Goal: Information Seeking & Learning: Learn about a topic

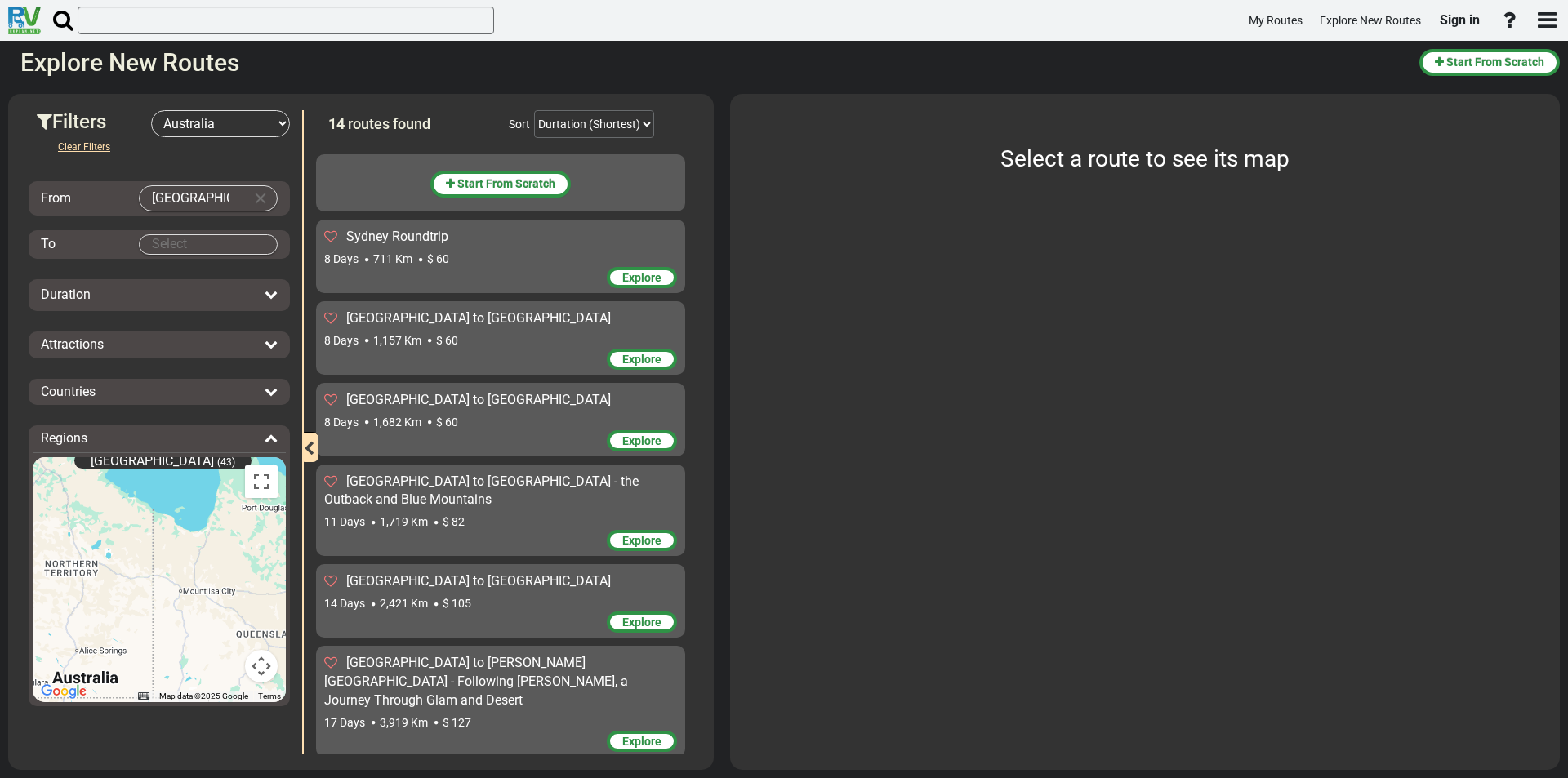
select select "number:3"
click at [186, 251] on body "My Routes Explore New Routes Sign in ×" at bounding box center [784, 389] width 1568 height 778
click at [191, 245] on body "My Routes Explore New Routes Sign in ×" at bounding box center [784, 389] width 1568 height 778
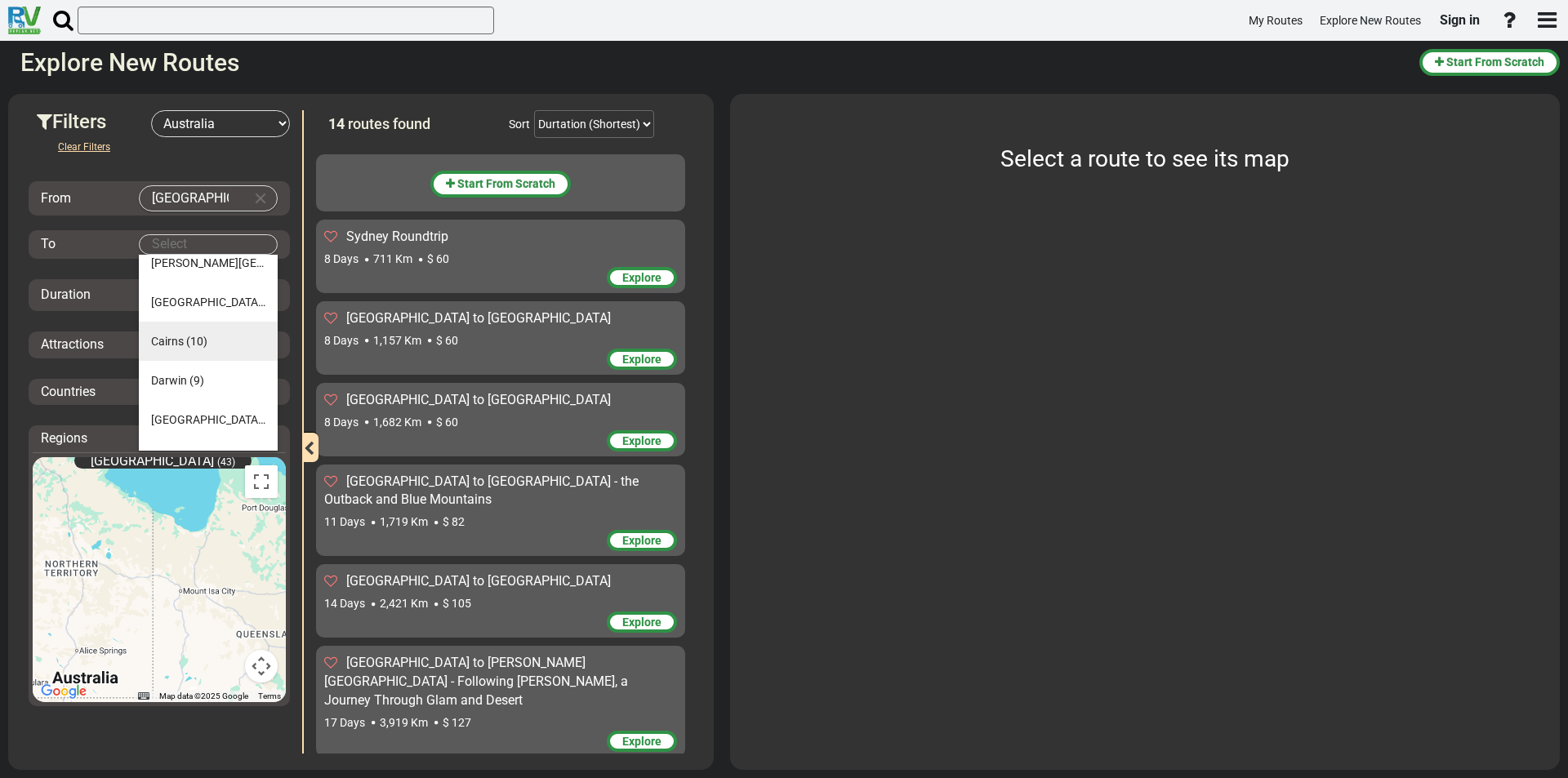
scroll to position [117, 0]
click at [160, 383] on li "[GEOGRAPHIC_DATA] (12)" at bounding box center [207, 392] width 139 height 39
type input "[GEOGRAPHIC_DATA]"
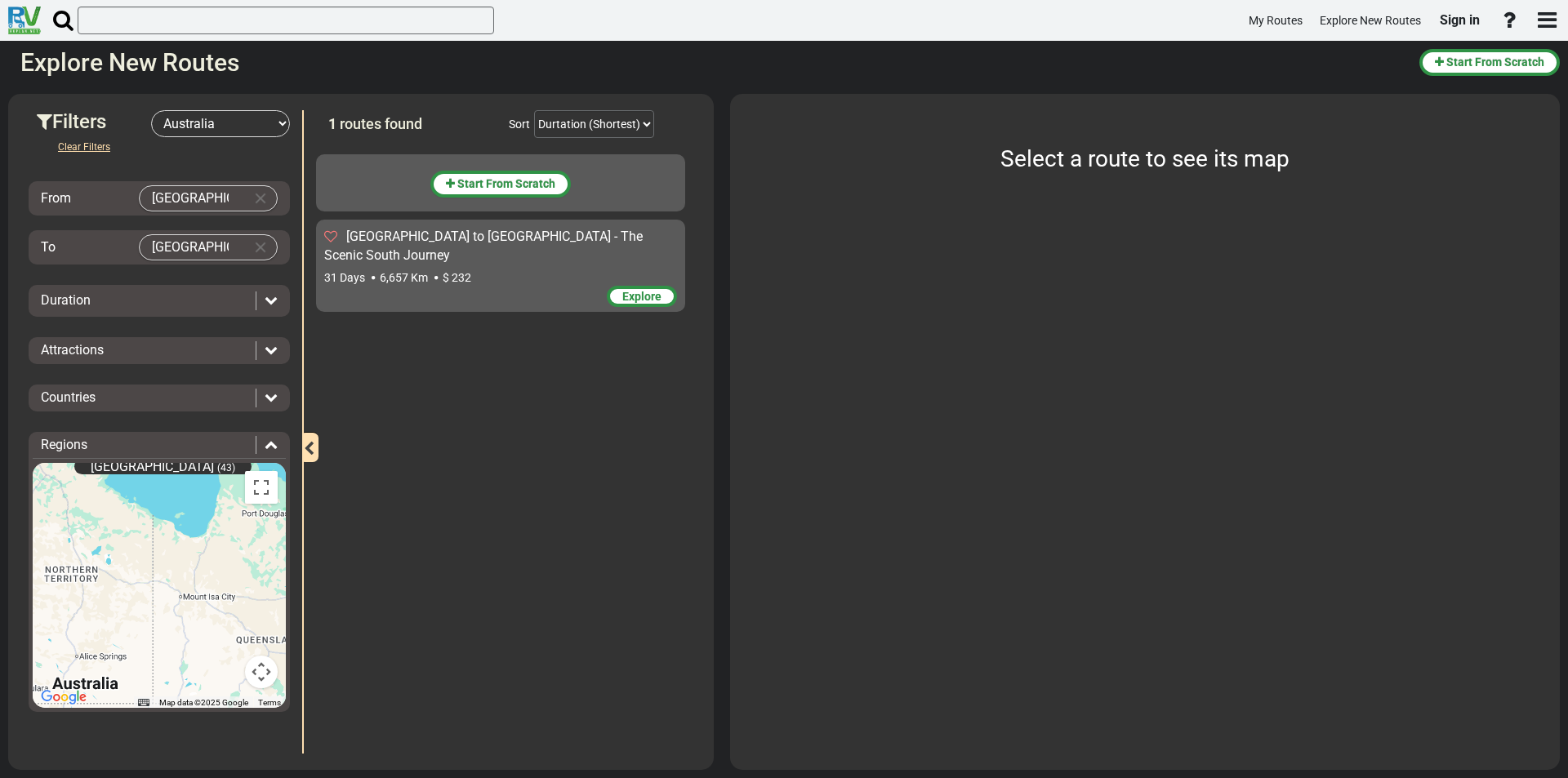
click at [464, 232] on span "[GEOGRAPHIC_DATA] to [GEOGRAPHIC_DATA] - The Scenic South Journey" at bounding box center [483, 245] width 319 height 34
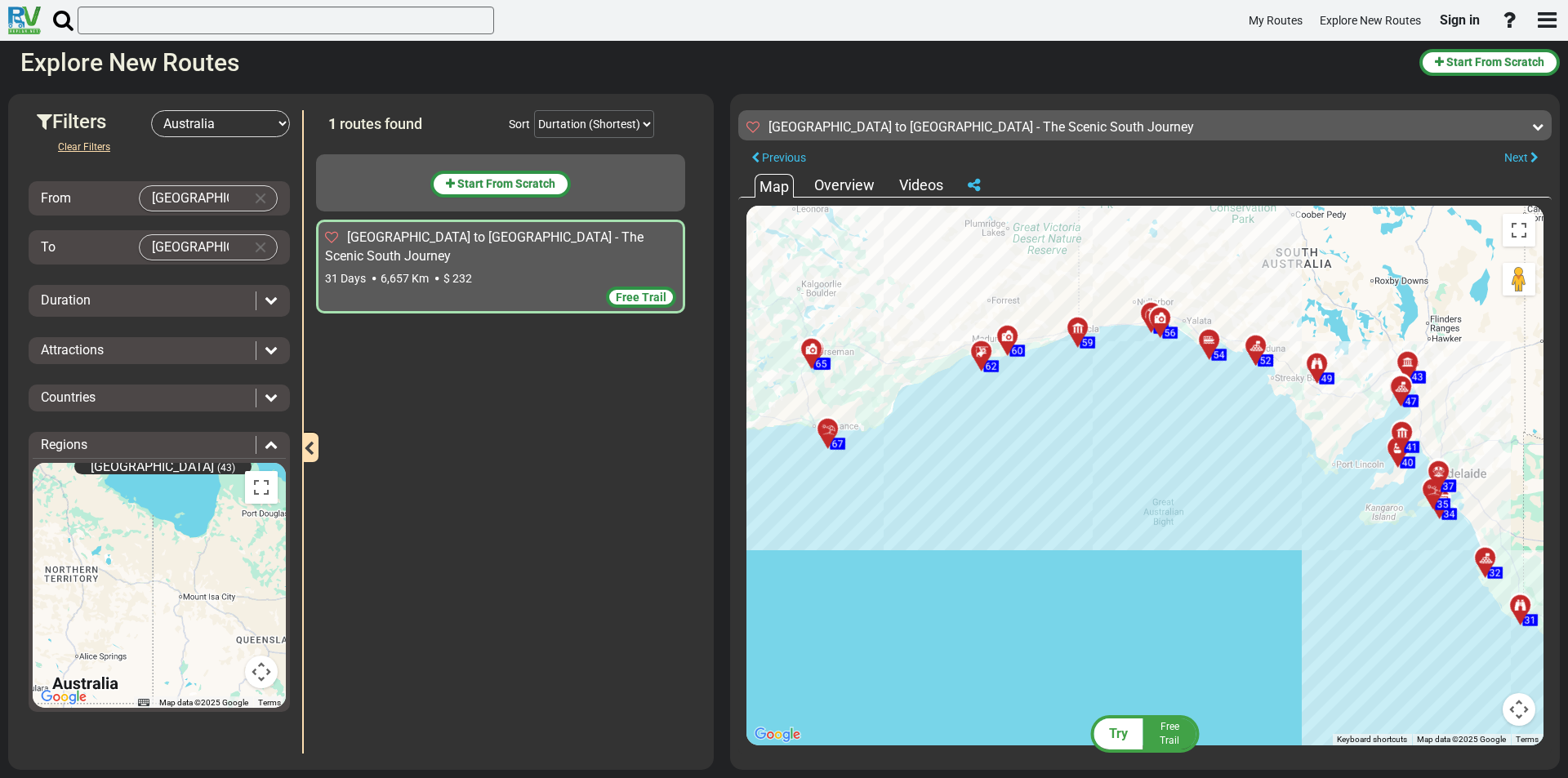
click at [981, 355] on div at bounding box center [987, 358] width 27 height 26
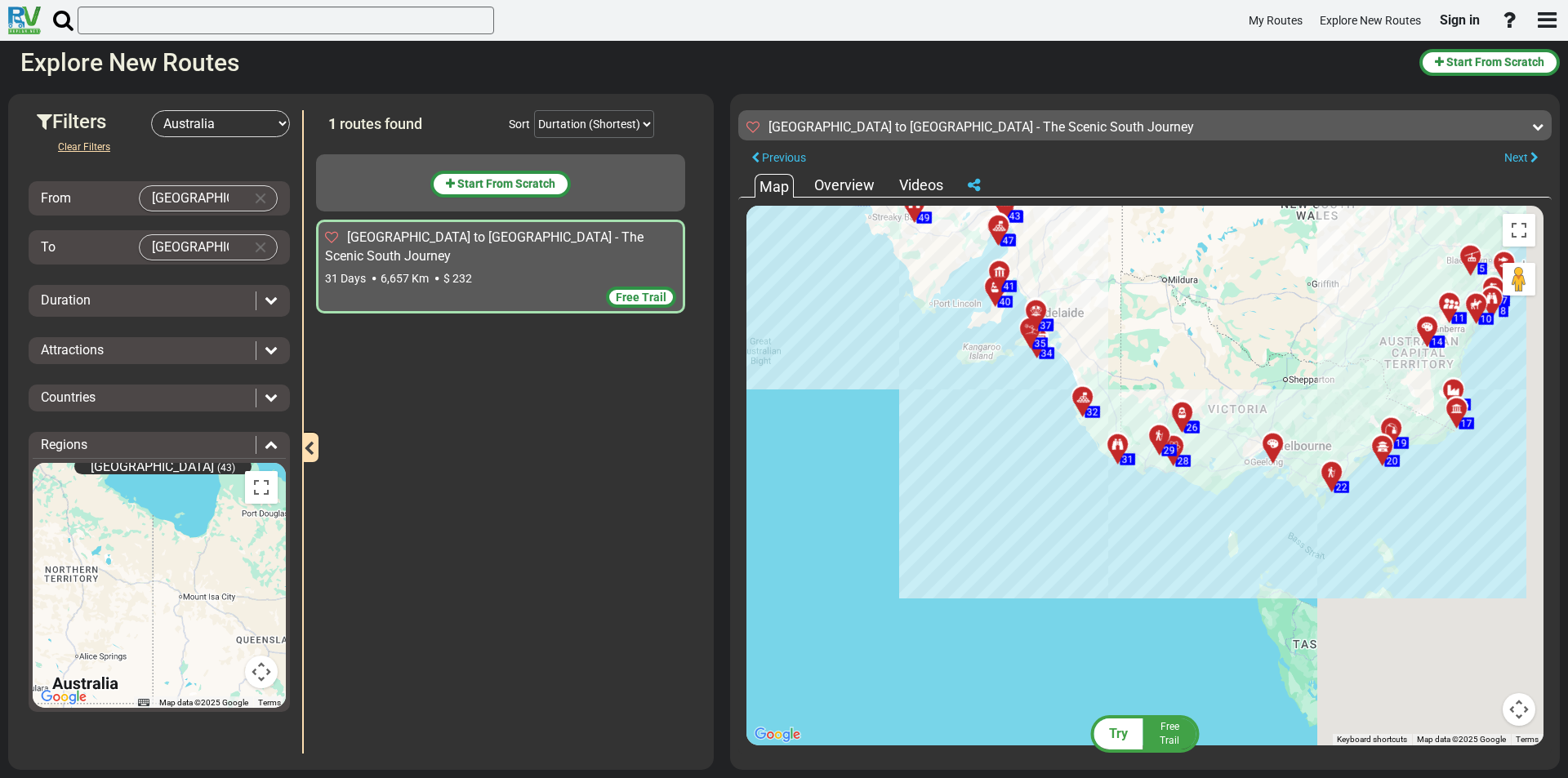
drag, startPoint x: 1158, startPoint y: 460, endPoint x: 819, endPoint y: 337, distance: 360.6
click at [820, 337] on div "To activate drag with keyboard, press Alt + Enter. Once in keyboard drag state,…" at bounding box center [1144, 475] width 797 height 540
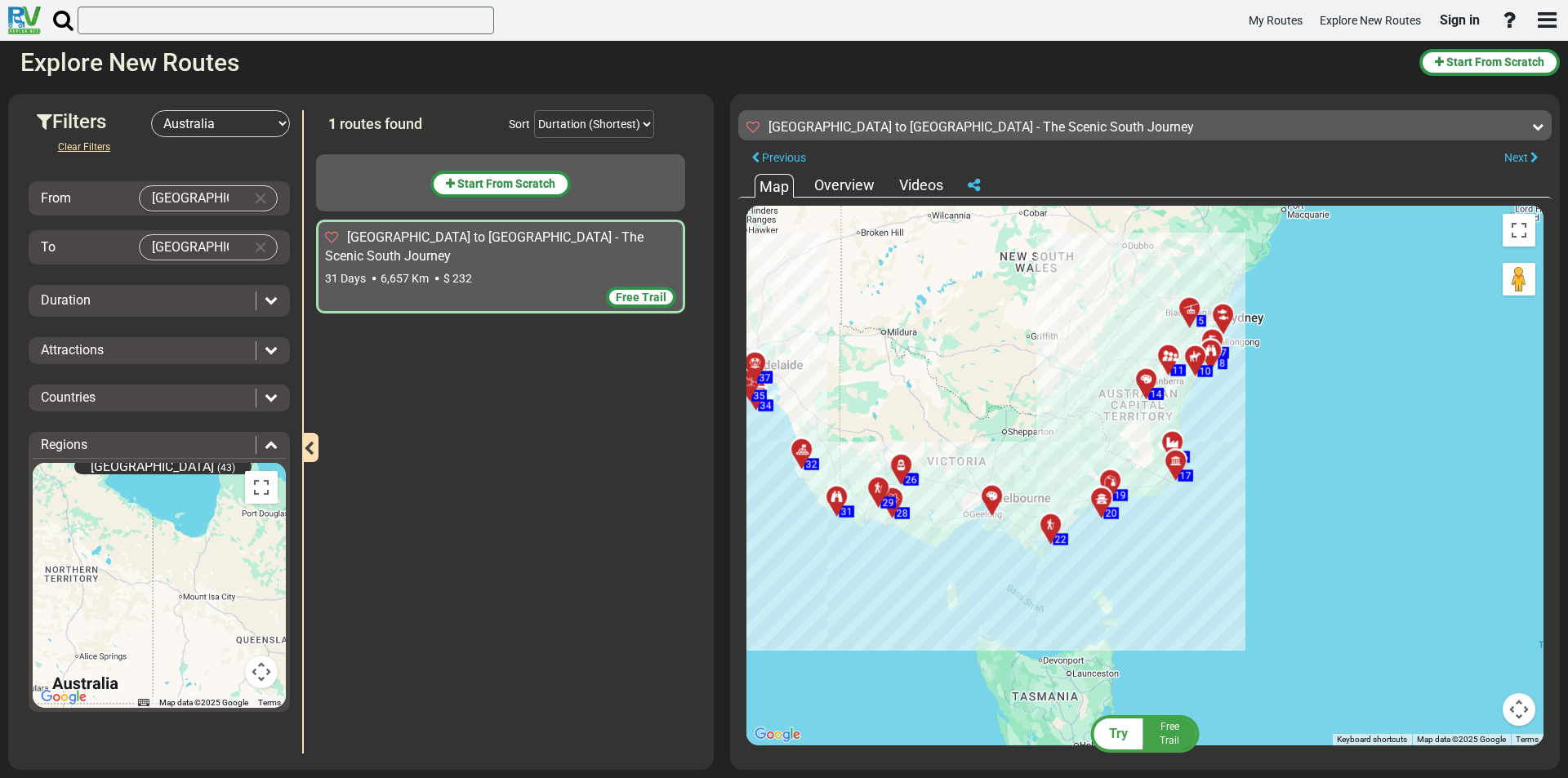
drag, startPoint x: 1165, startPoint y: 363, endPoint x: 892, endPoint y: 411, distance: 277.2
click at [892, 411] on div "To activate drag with keyboard, press Alt + Enter. Once in keyboard drag state,…" at bounding box center [1144, 475] width 797 height 540
click at [1191, 317] on div at bounding box center [1195, 315] width 27 height 26
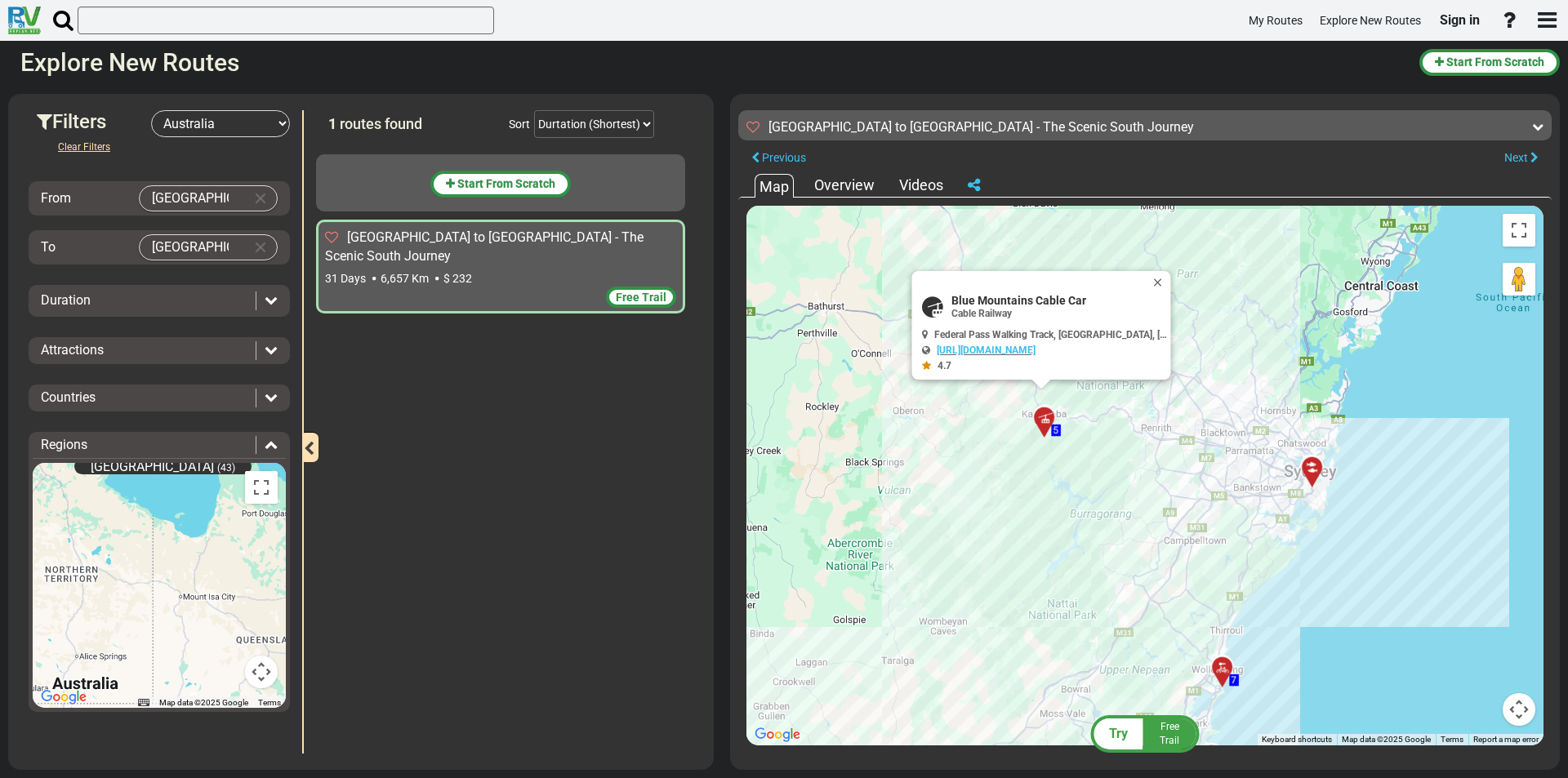
drag, startPoint x: 1268, startPoint y: 484, endPoint x: 868, endPoint y: 426, distance: 404.2
click at [868, 426] on div "To activate drag with keyboard, press Alt + Enter. Once in keyboard drag state,…" at bounding box center [1144, 475] width 797 height 540
click at [1035, 352] on link "[URL][DOMAIN_NAME]" at bounding box center [986, 350] width 99 height 11
click at [1317, 471] on div at bounding box center [1317, 475] width 27 height 26
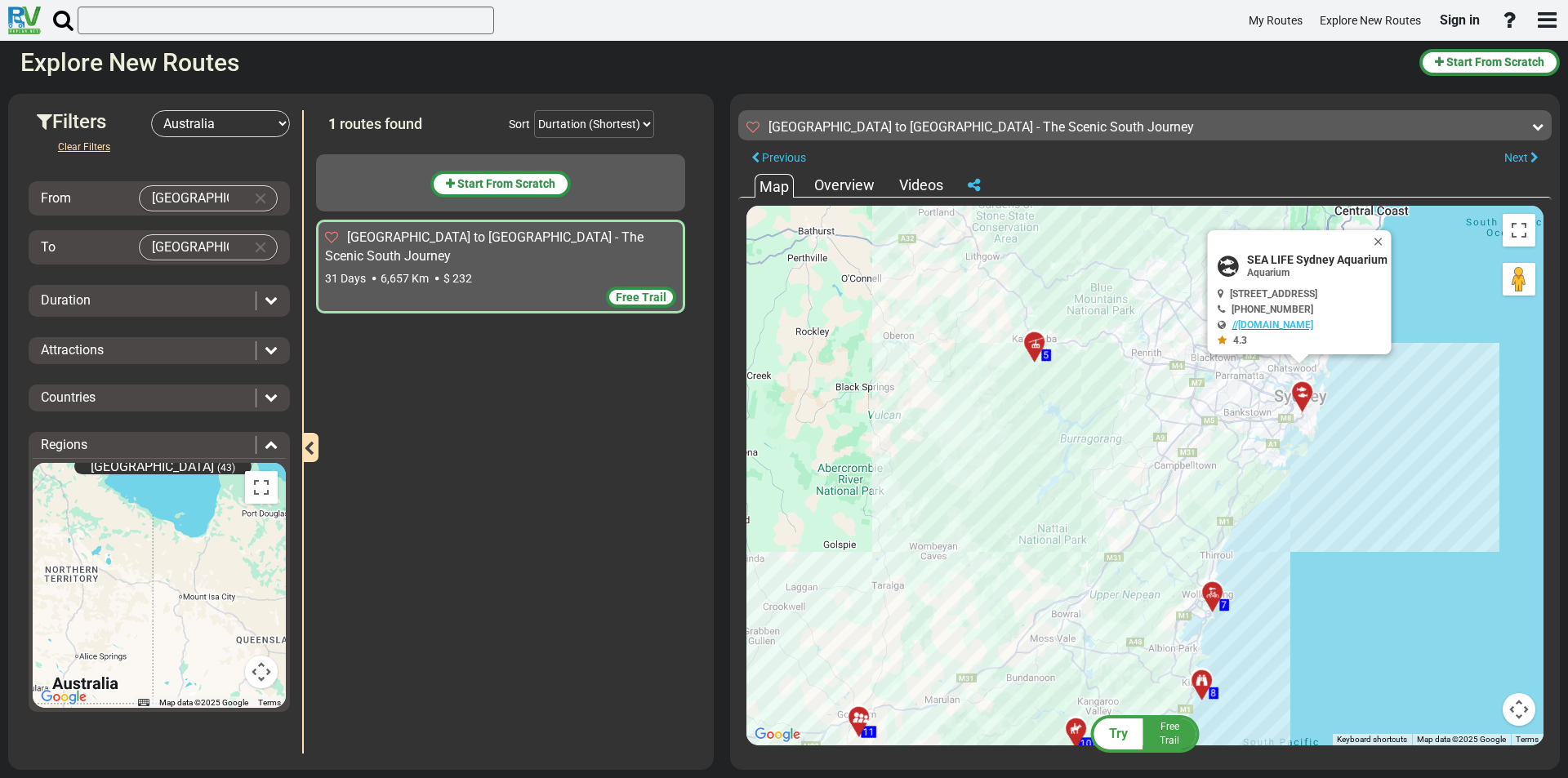
click at [1213, 597] on div at bounding box center [1218, 599] width 27 height 26
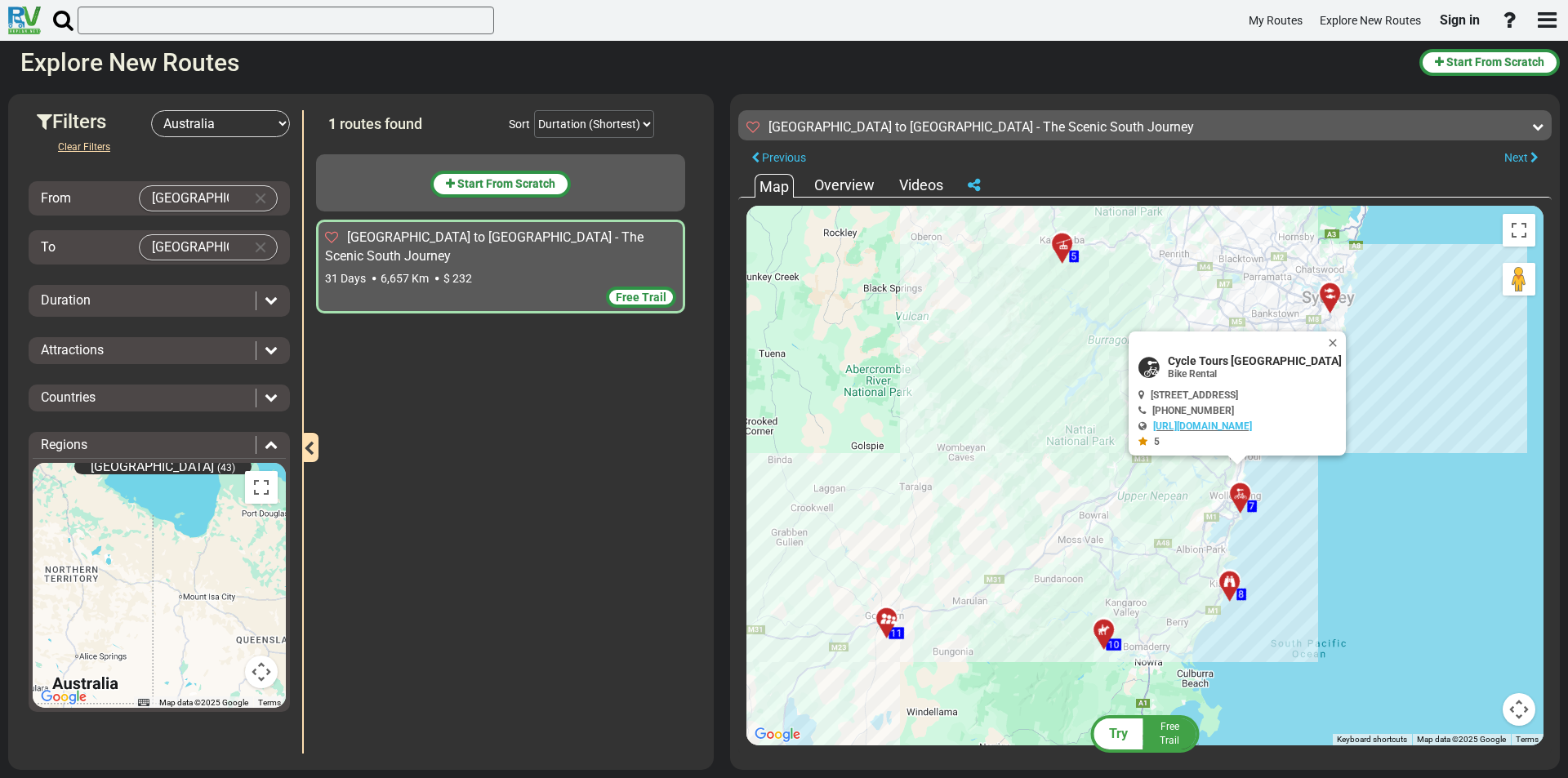
drag, startPoint x: 1319, startPoint y: 653, endPoint x: 1347, endPoint y: 553, distance: 103.8
click at [1347, 553] on div "To activate drag with keyboard, press Alt + Enter. Once in keyboard drag state,…" at bounding box center [1144, 475] width 797 height 540
click at [1227, 585] on div at bounding box center [1234, 588] width 27 height 26
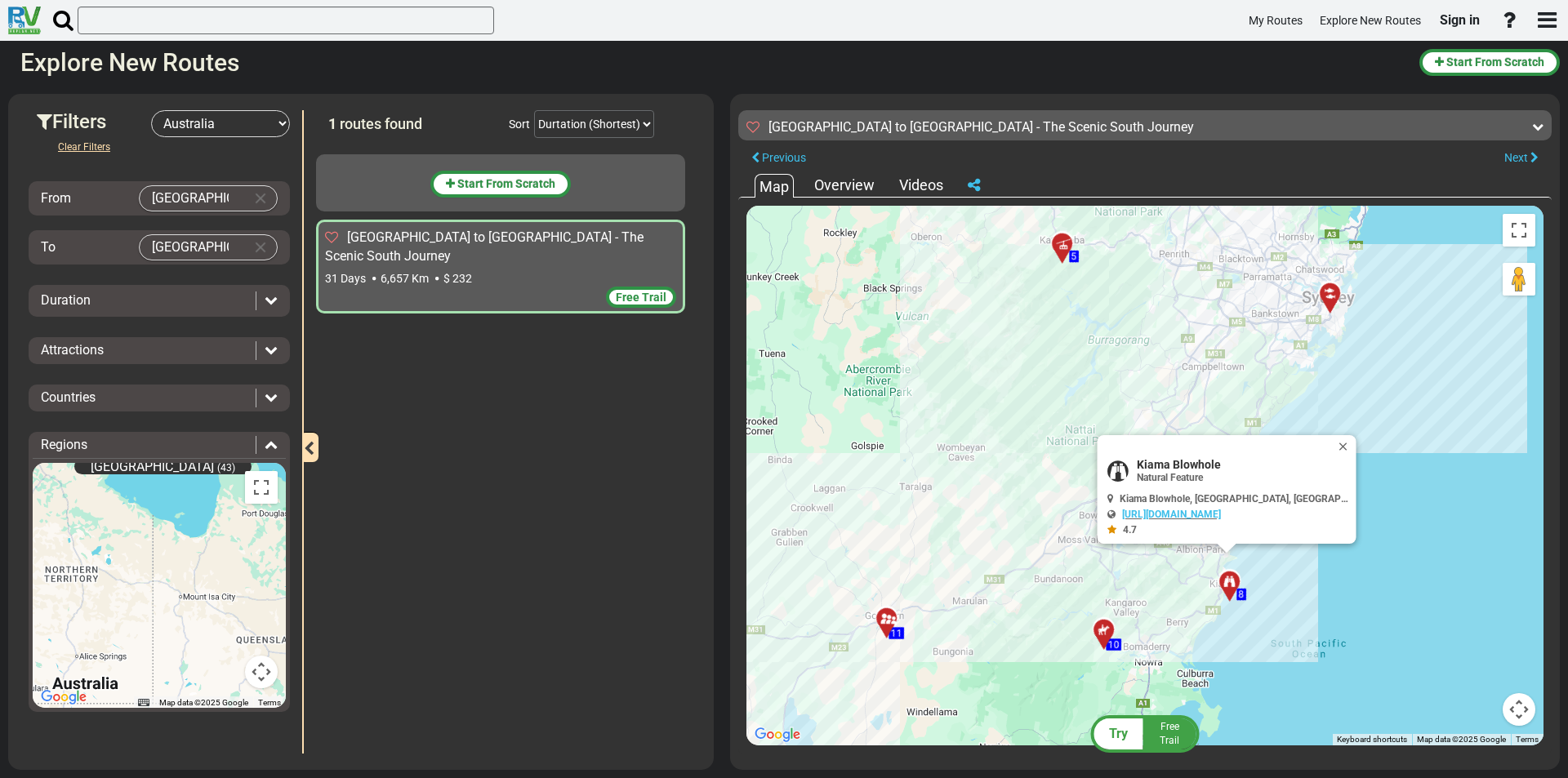
click at [1099, 638] on div at bounding box center [1109, 637] width 27 height 26
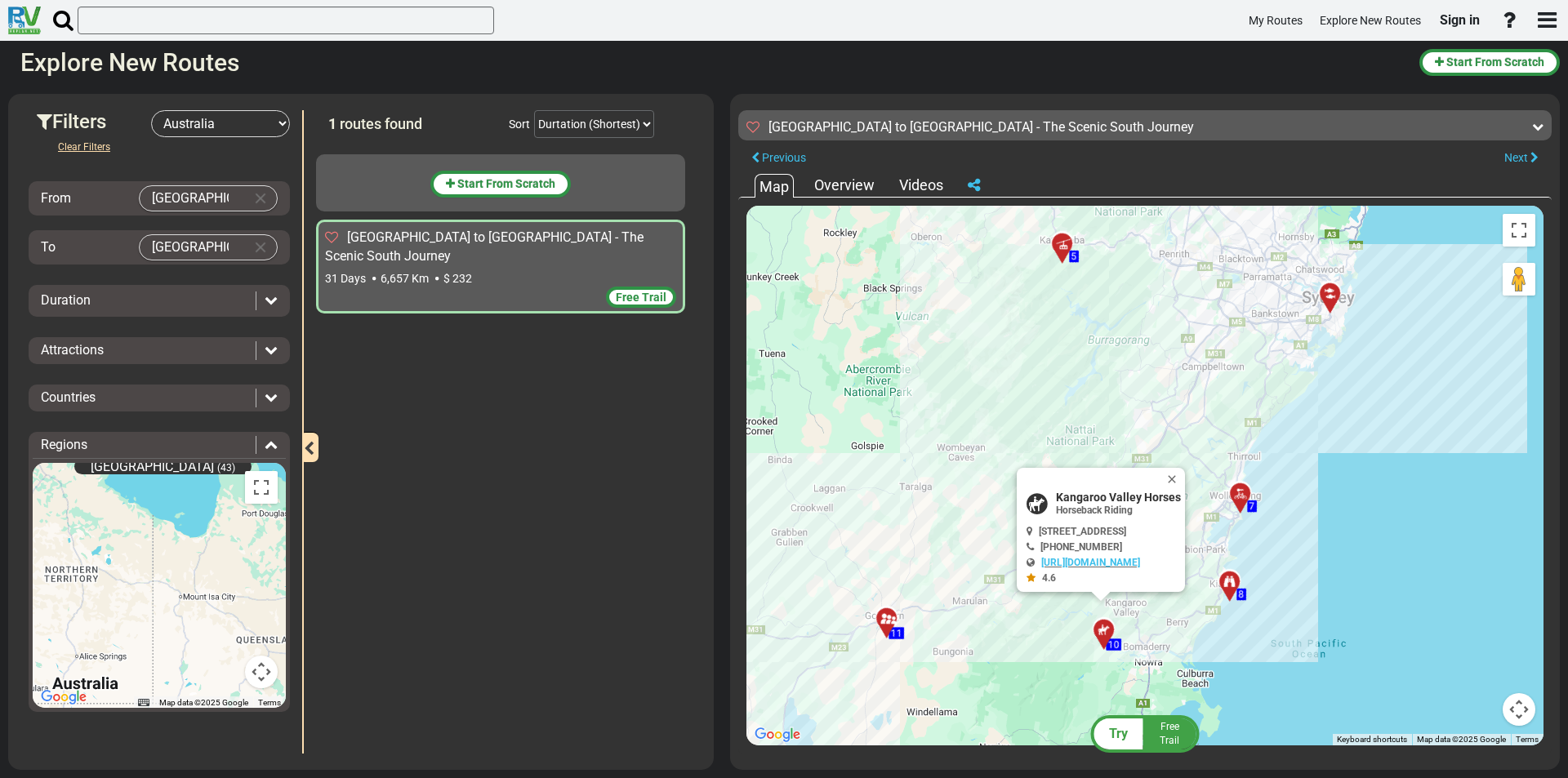
click at [890, 619] on div at bounding box center [892, 625] width 27 height 26
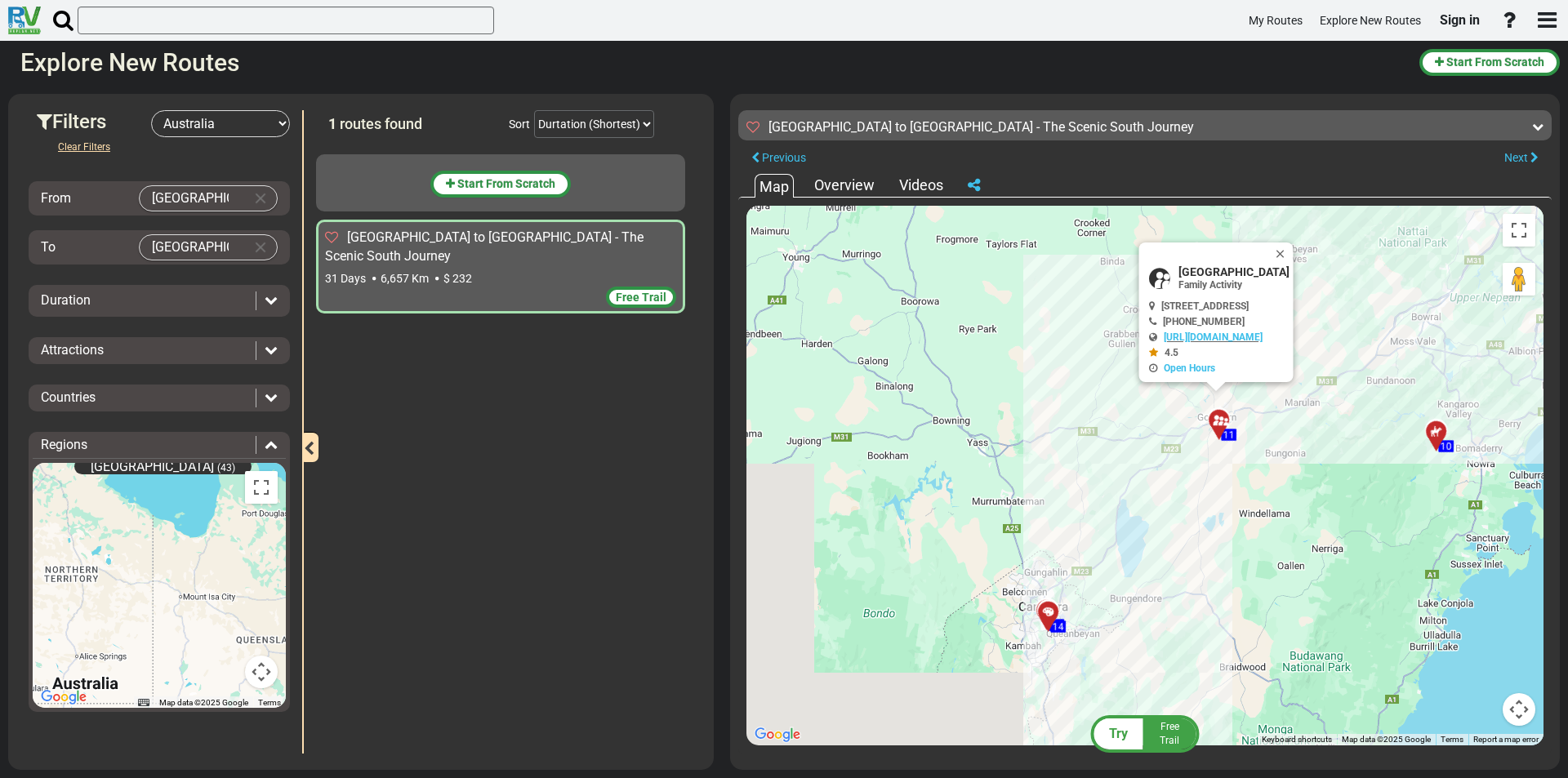
drag, startPoint x: 957, startPoint y: 673, endPoint x: 1250, endPoint y: 475, distance: 353.6
click at [1250, 475] on div "To activate drag with keyboard, press Alt + Enter. Once in keyboard drag state,…" at bounding box center [1144, 475] width 797 height 540
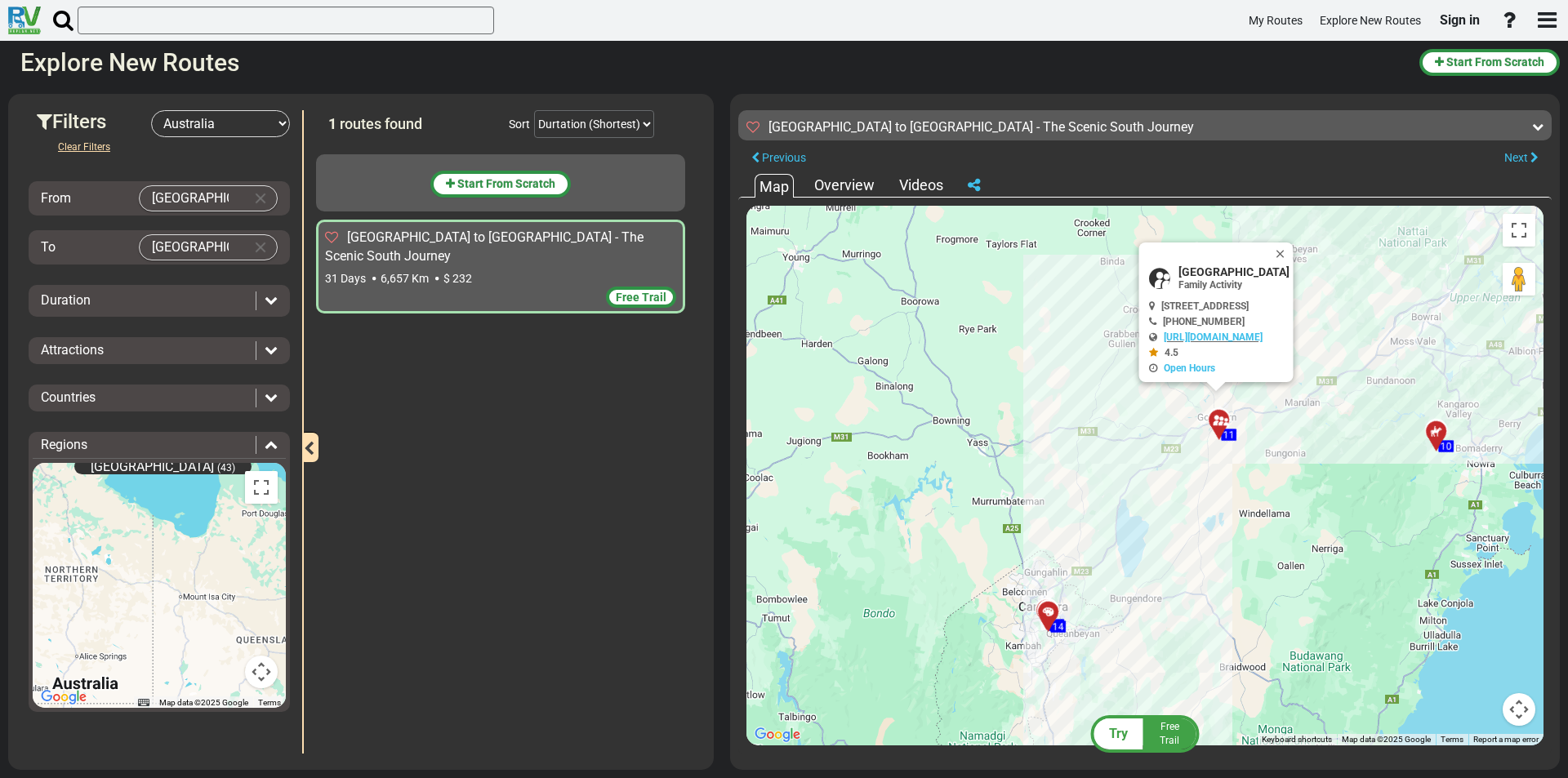
click at [1046, 615] on div at bounding box center [1054, 619] width 27 height 26
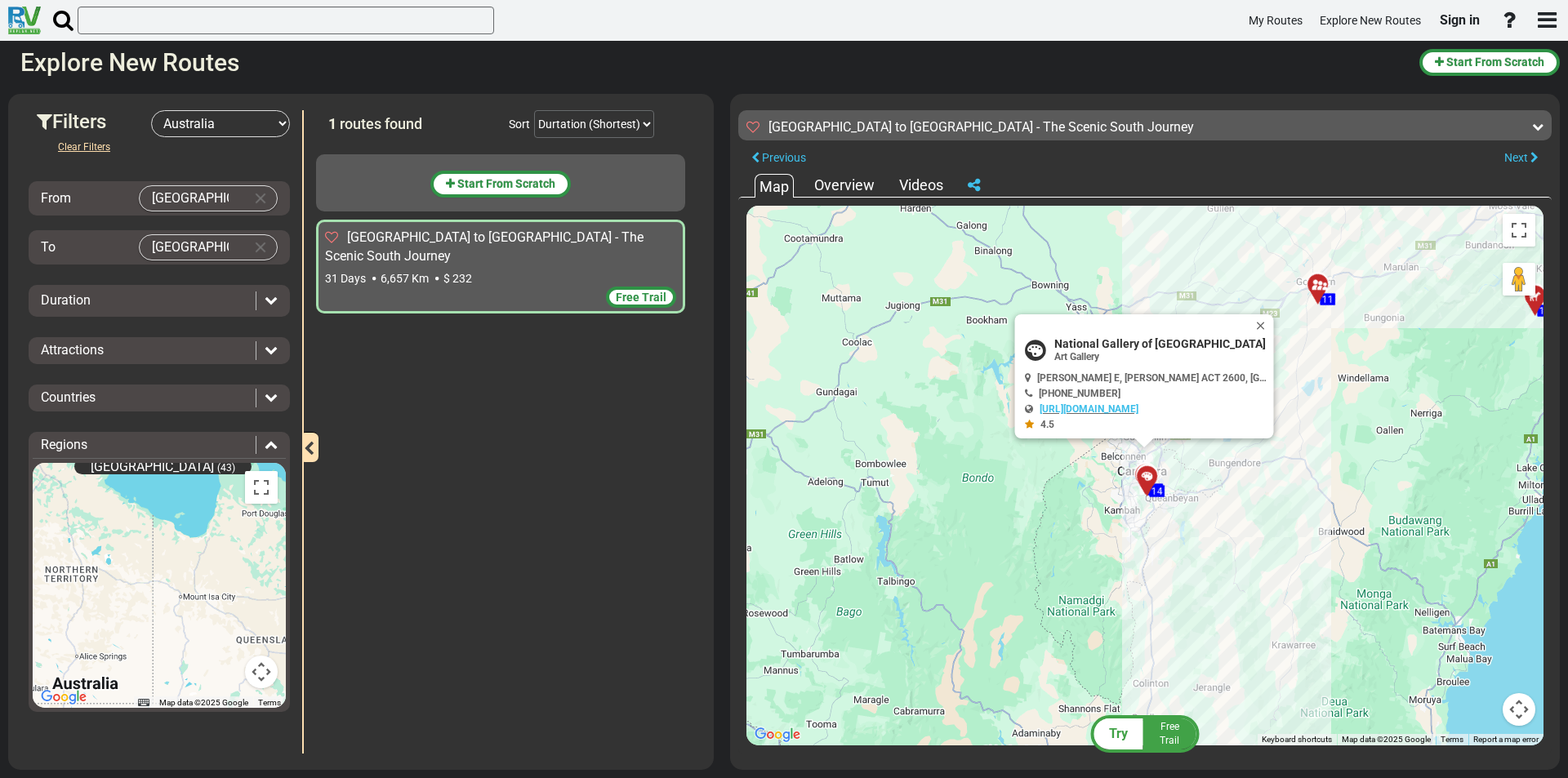
drag, startPoint x: 1262, startPoint y: 566, endPoint x: 1363, endPoint y: 430, distance: 169.4
click at [1363, 430] on div "To activate drag with keyboard, press Alt + Enter. Once in keyboard drag state,…" at bounding box center [1144, 475] width 797 height 540
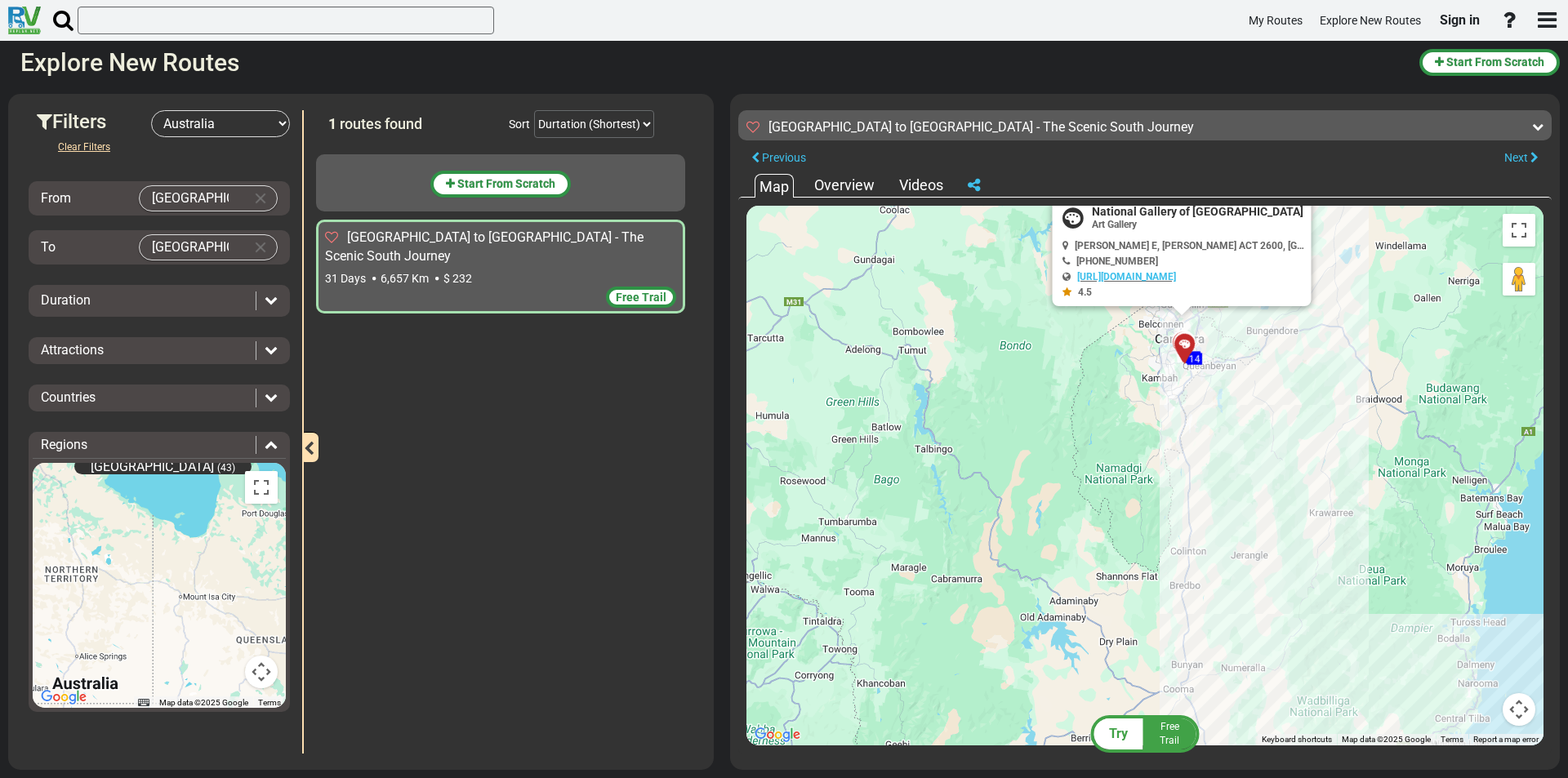
drag, startPoint x: 1255, startPoint y: 590, endPoint x: 1294, endPoint y: 453, distance: 142.4
click at [1294, 453] on div "To activate drag with keyboard, press Alt + Enter. Once in keyboard drag state,…" at bounding box center [1144, 475] width 797 height 540
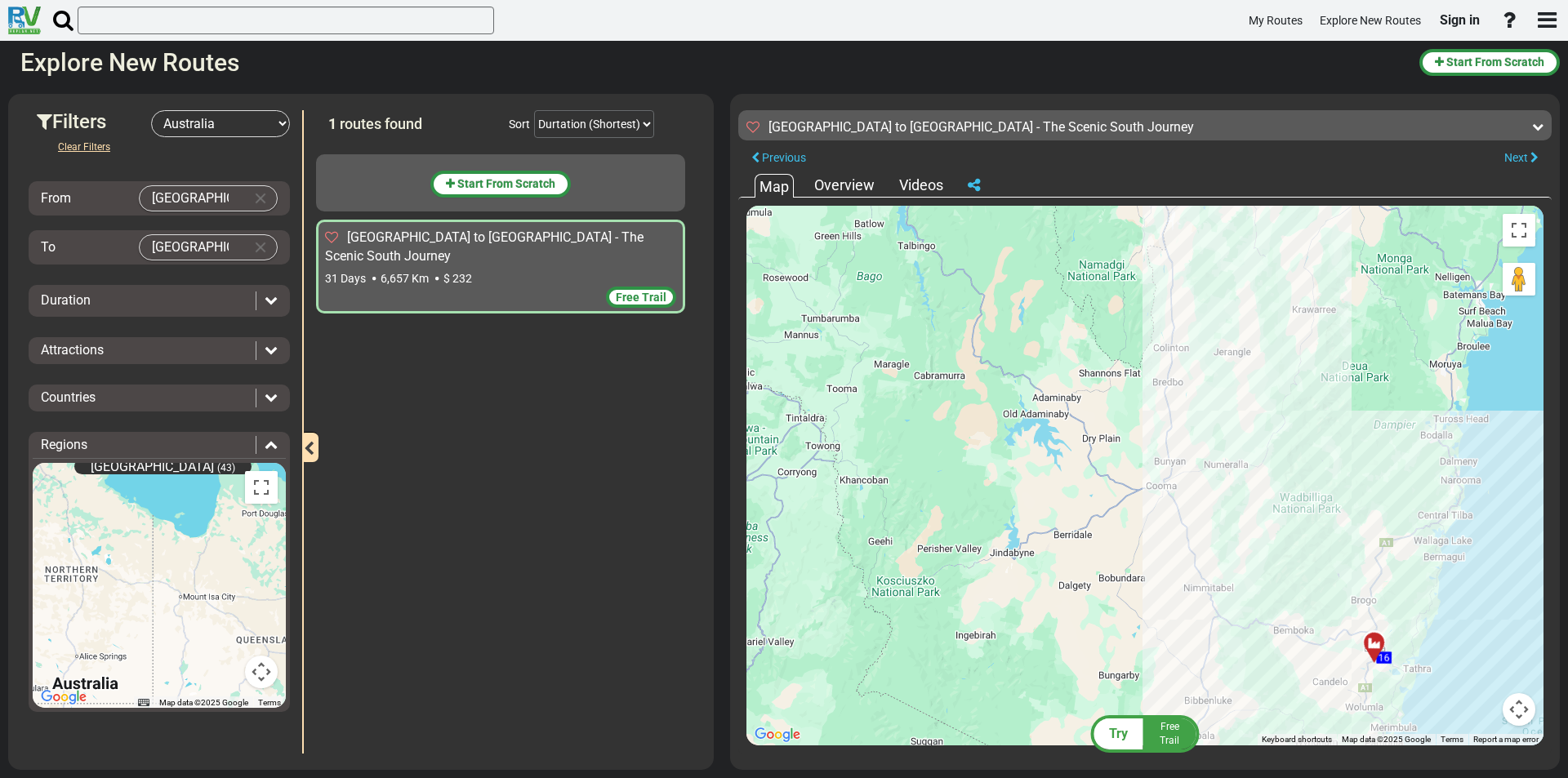
drag, startPoint x: 1273, startPoint y: 573, endPoint x: 1261, endPoint y: 363, distance: 210.3
click at [1258, 364] on div "To activate drag with keyboard, press Alt + Enter. Once in keyboard drag state,…" at bounding box center [1144, 475] width 797 height 540
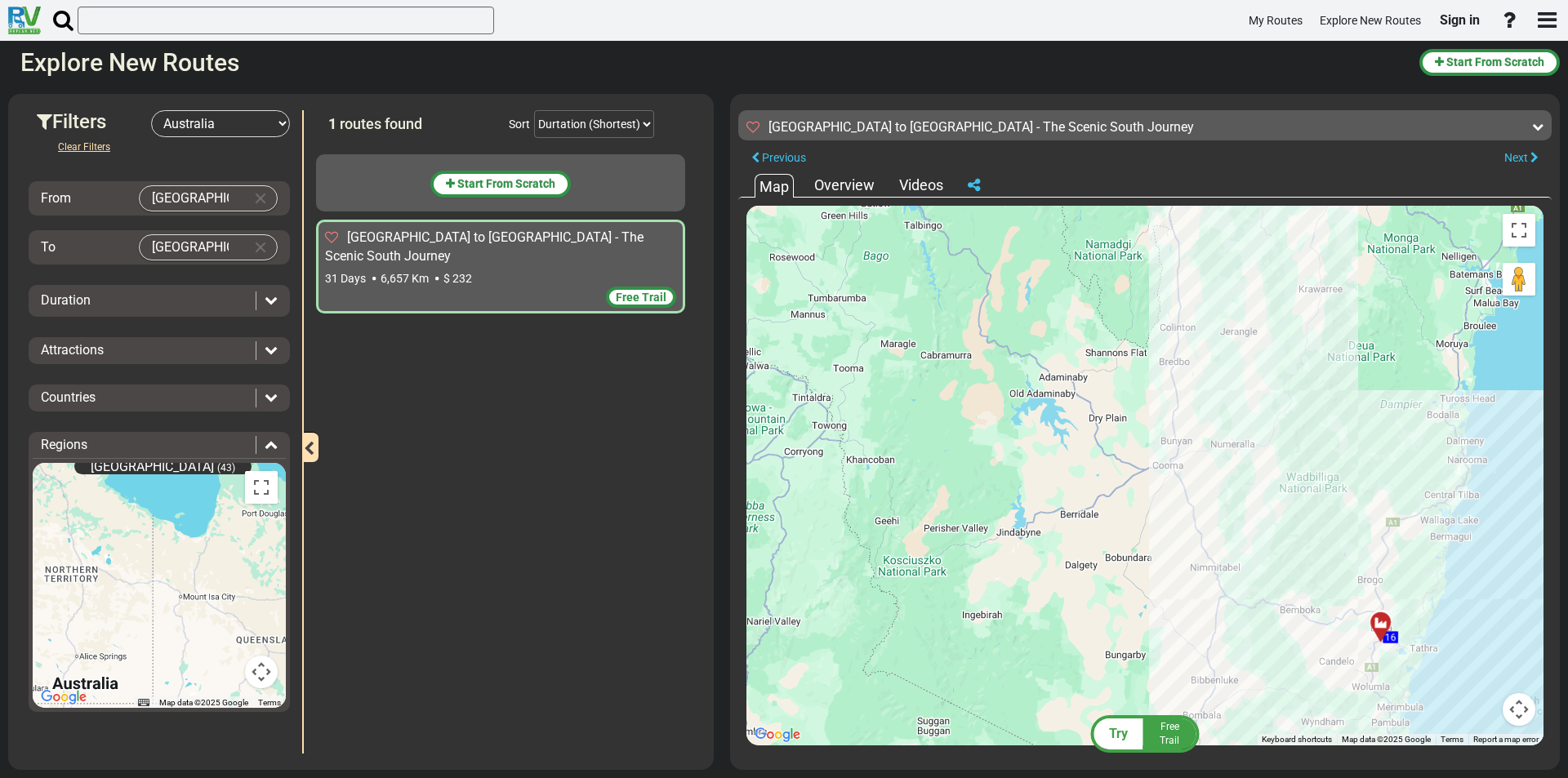
click at [1379, 621] on icon at bounding box center [1381, 624] width 17 height 13
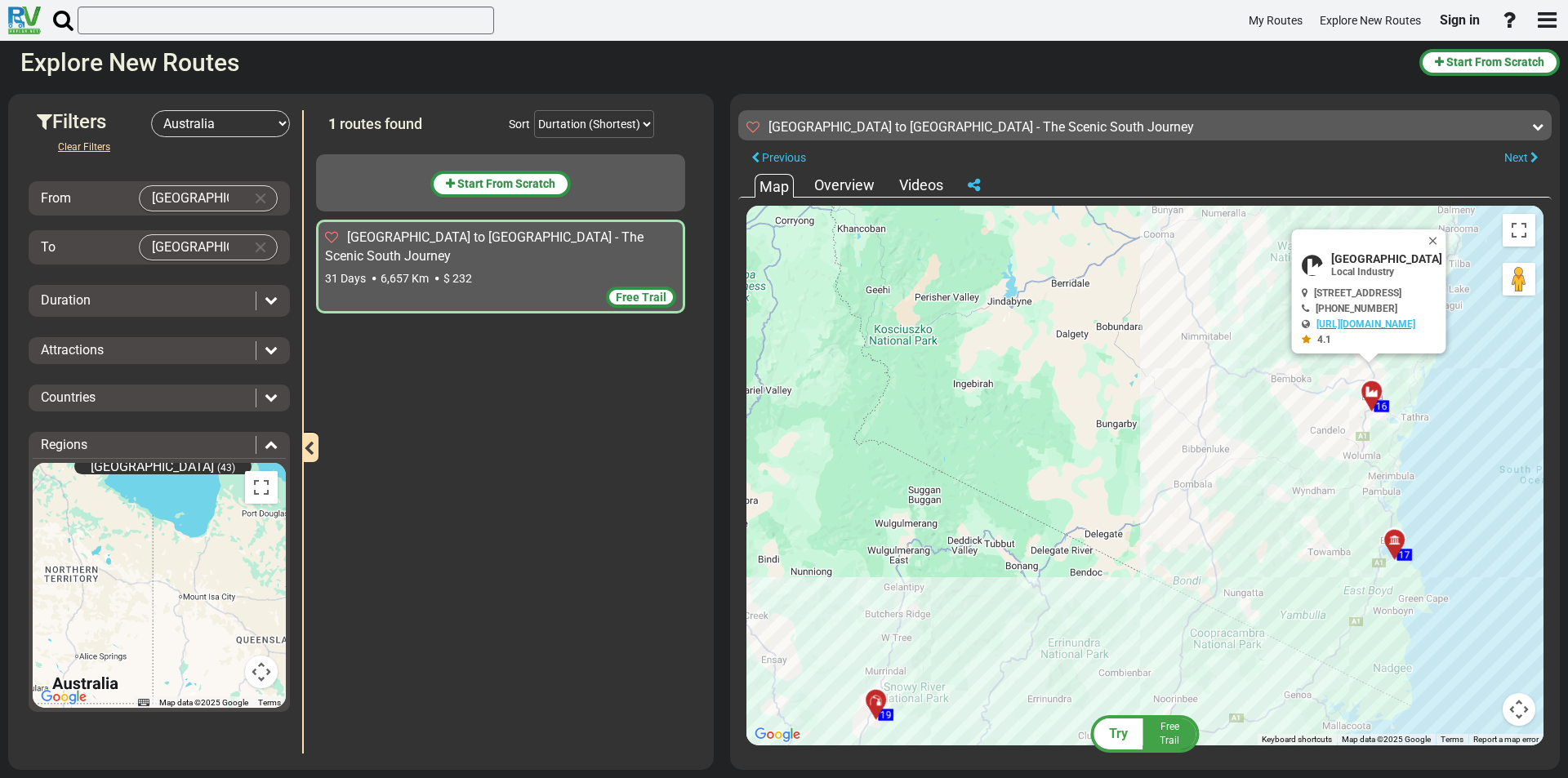
drag, startPoint x: 1285, startPoint y: 666, endPoint x: 1281, endPoint y: 427, distance: 239.0
click at [1281, 427] on div "To activate drag with keyboard, press Alt + Enter. Once in keyboard drag state,…" at bounding box center [1144, 475] width 797 height 540
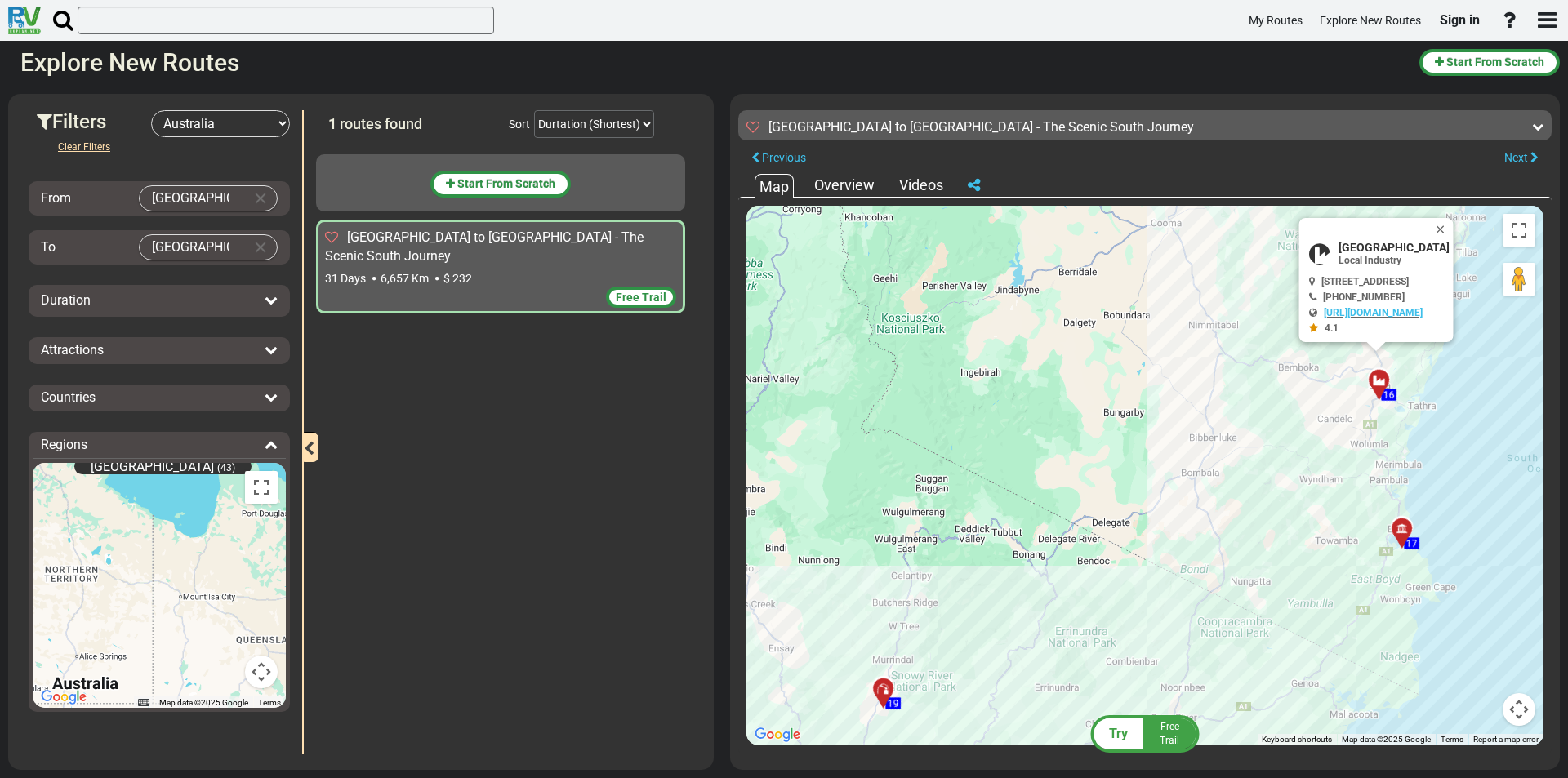
click at [1403, 531] on div at bounding box center [1407, 535] width 27 height 26
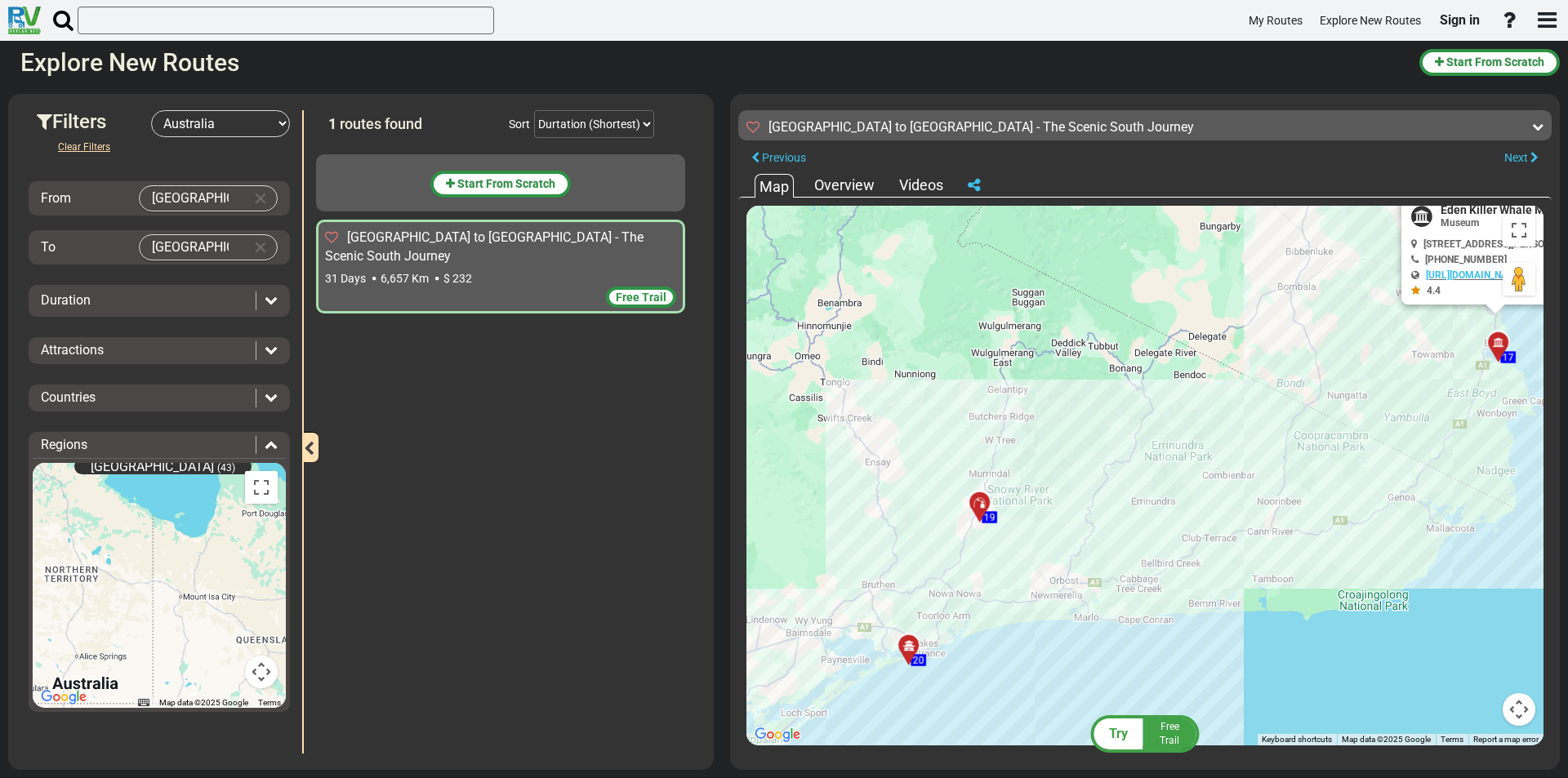
drag, startPoint x: 1294, startPoint y: 552, endPoint x: 1398, endPoint y: 366, distance: 213.1
click at [1398, 366] on div "To activate drag with keyboard, press Alt + Enter. Once in keyboard drag state,…" at bounding box center [1144, 475] width 797 height 540
click at [985, 506] on div at bounding box center [985, 510] width 27 height 26
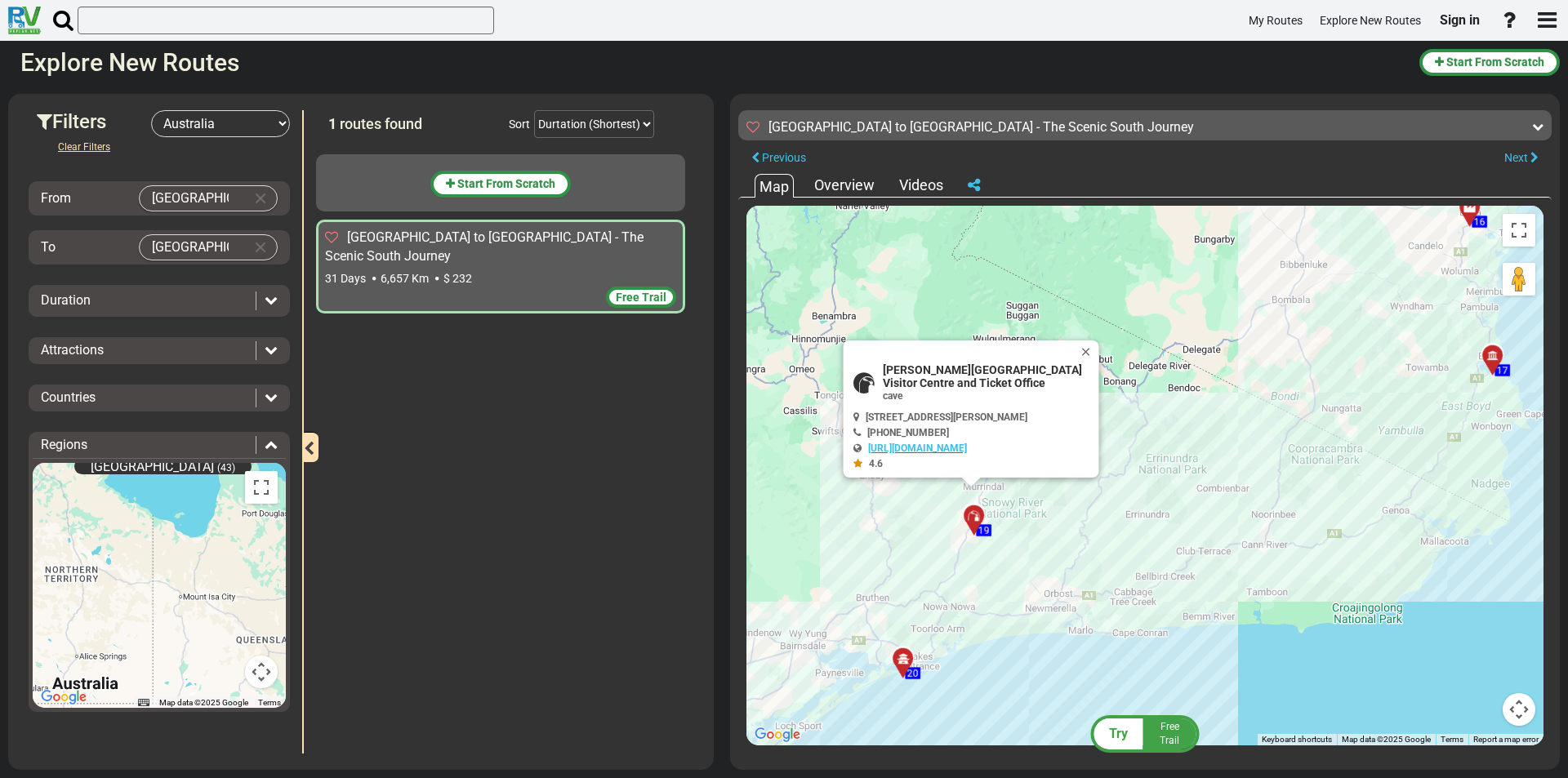
drag, startPoint x: 1241, startPoint y: 450, endPoint x: 1235, endPoint y: 465, distance: 16.2
click at [1235, 465] on div "To activate drag with keyboard, press Alt + Enter. Once in keyboard drag state,…" at bounding box center [1144, 475] width 797 height 540
click at [902, 656] on icon at bounding box center [903, 659] width 17 height 13
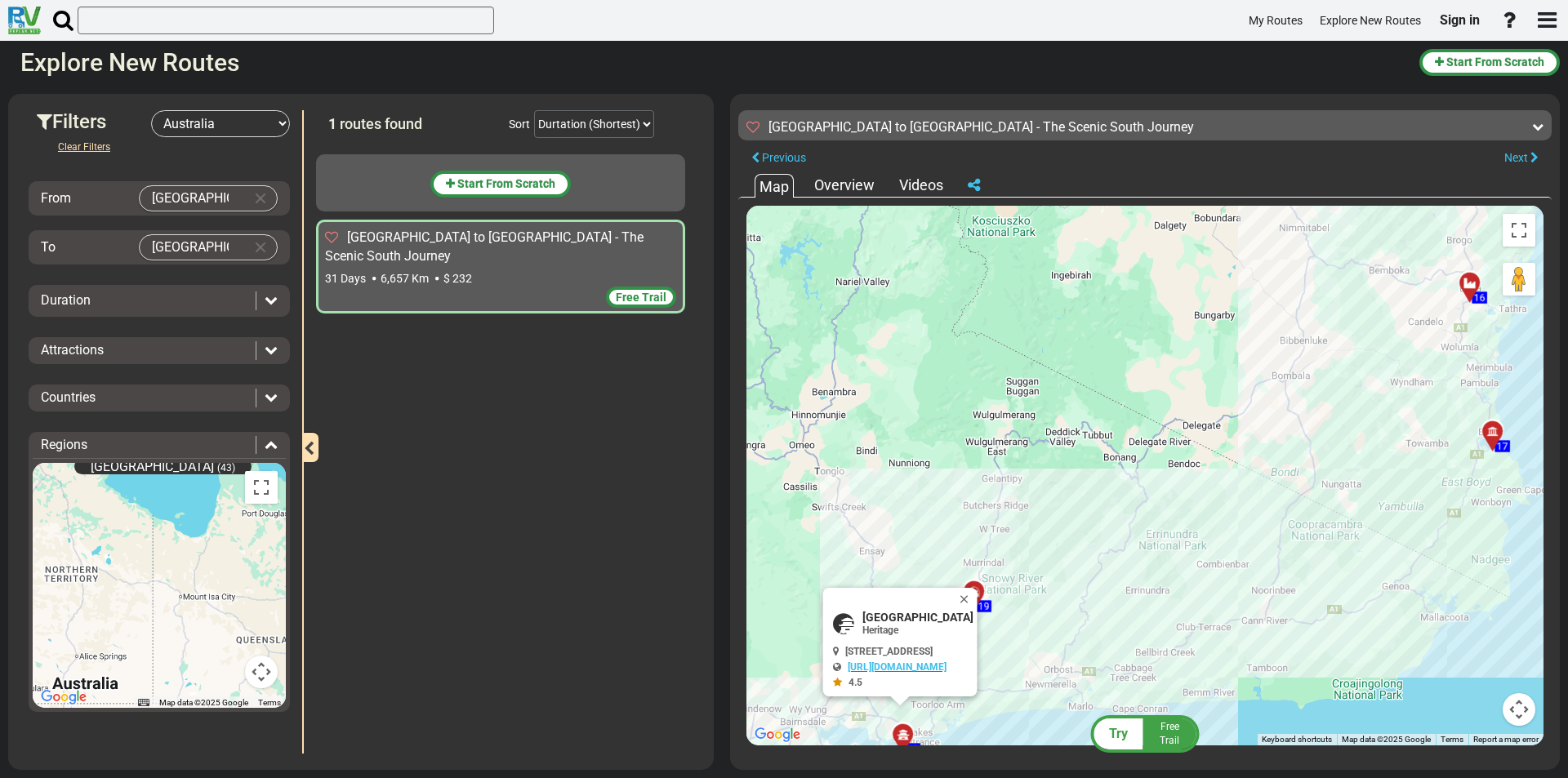
drag, startPoint x: 1205, startPoint y: 482, endPoint x: 1062, endPoint y: 630, distance: 205.8
click at [1058, 639] on div "To activate drag with keyboard, press Alt + Enter. Once in keyboard drag state,…" at bounding box center [1144, 475] width 797 height 540
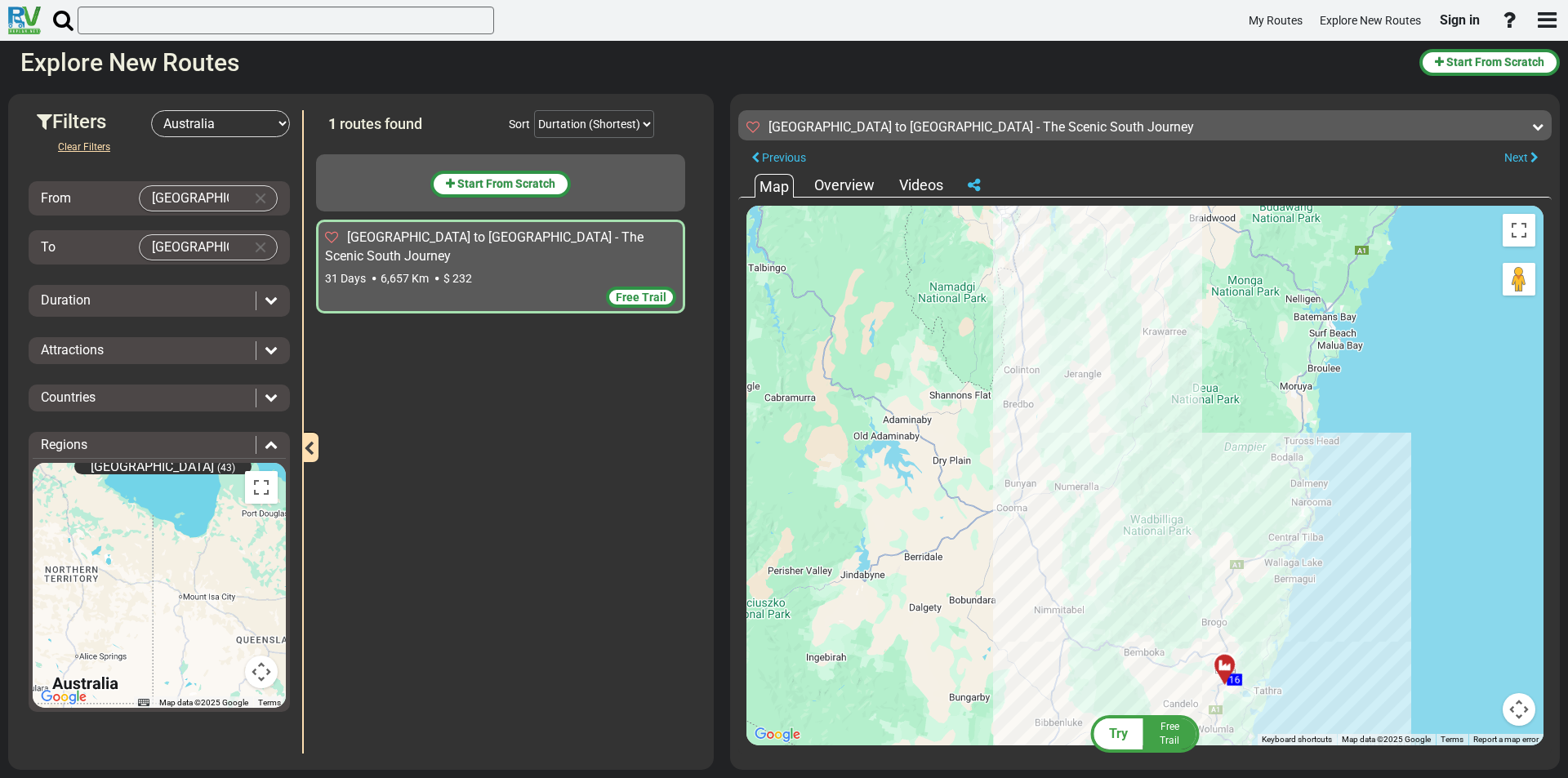
drag, startPoint x: 1141, startPoint y: 486, endPoint x: 1126, endPoint y: 635, distance: 149.8
click at [1126, 635] on div "To activate drag with keyboard, press Alt + Enter. Once in keyboard drag state,…" at bounding box center [1144, 475] width 797 height 540
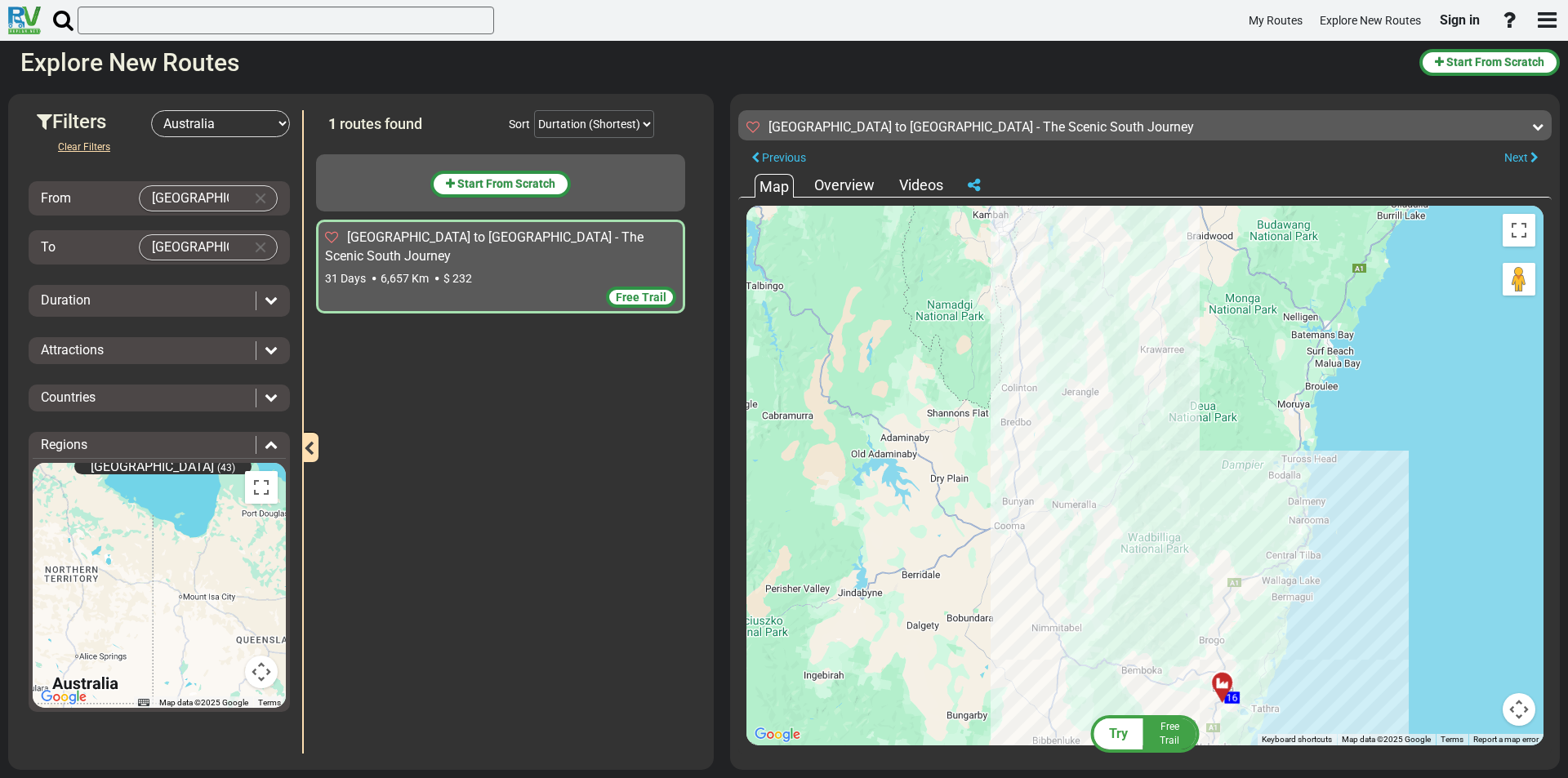
drag, startPoint x: 1134, startPoint y: 482, endPoint x: 1139, endPoint y: 622, distance: 140.1
click at [1139, 622] on div "To activate drag with keyboard, press Alt + Enter. Once in keyboard drag state,…" at bounding box center [1144, 475] width 797 height 540
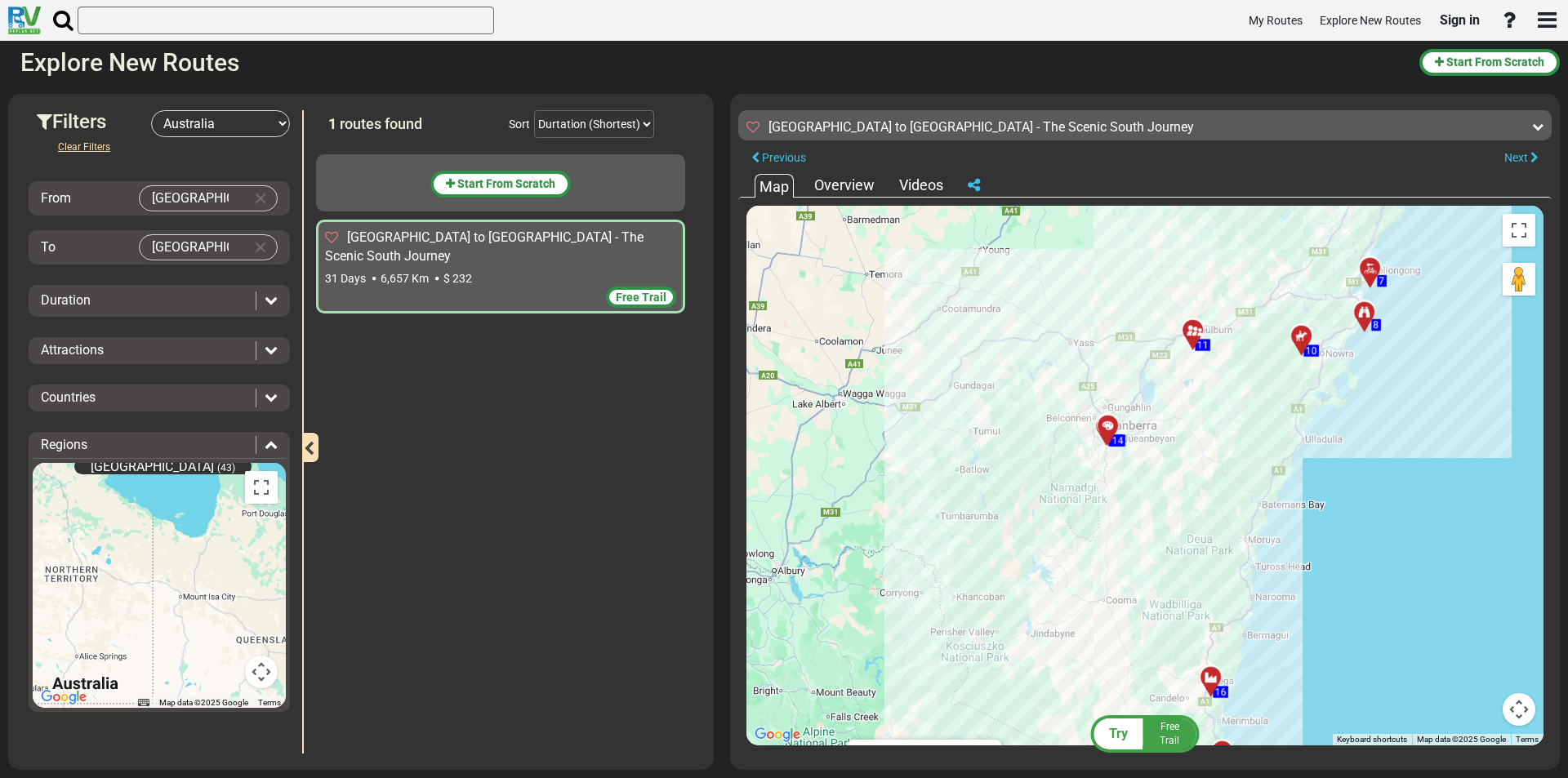
drag, startPoint x: 1246, startPoint y: 442, endPoint x: 1244, endPoint y: 549, distance: 107.0
click at [1244, 549] on div "To activate drag with keyboard, press Alt + Enter. Once in keyboard drag state,…" at bounding box center [1144, 475] width 797 height 540
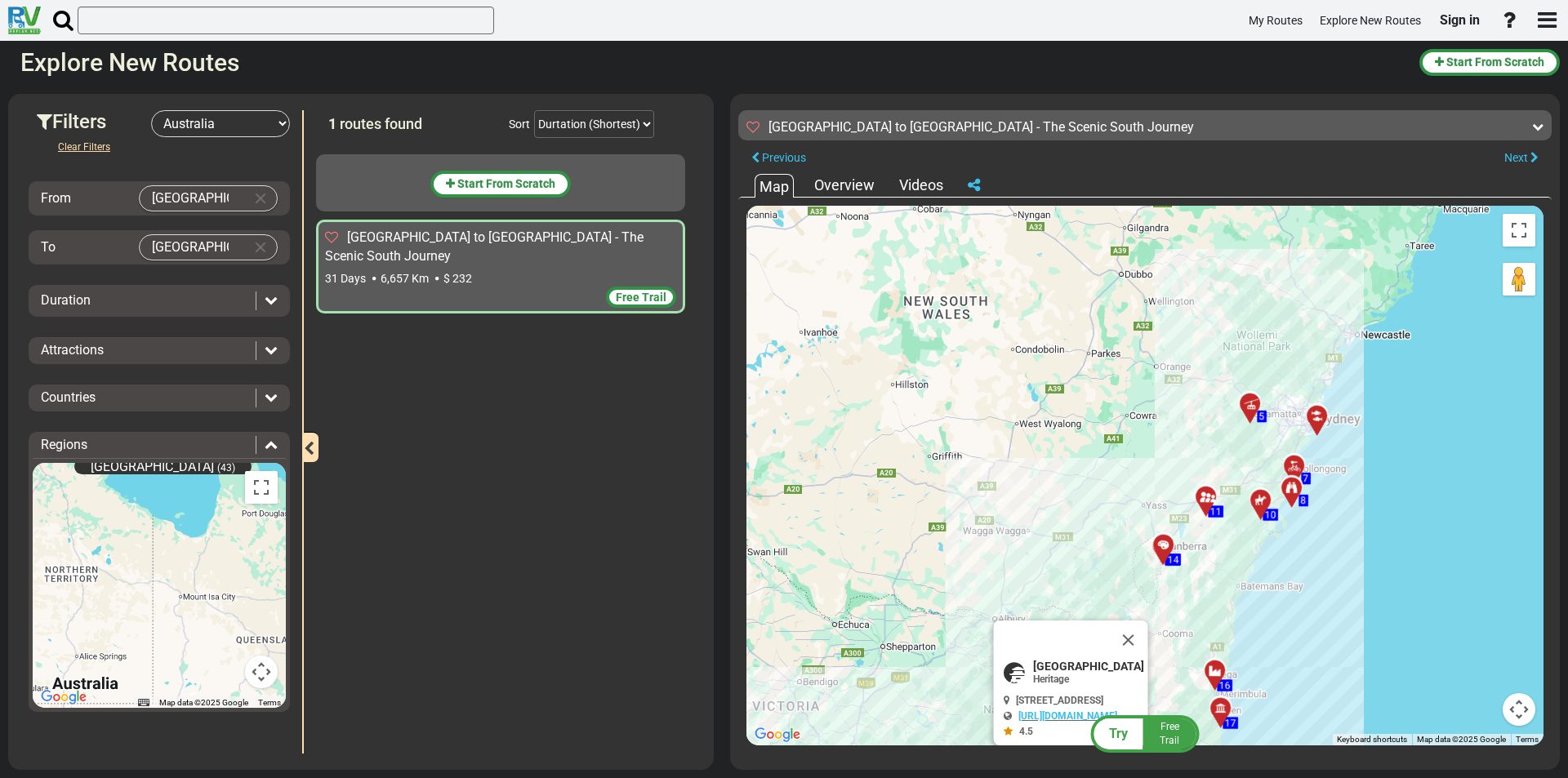
drag, startPoint x: 1366, startPoint y: 493, endPoint x: 1353, endPoint y: 550, distance: 58.5
click at [1353, 550] on div "To activate drag with keyboard, press Alt + Enter. Once in keyboard drag state,…" at bounding box center [1144, 475] width 797 height 540
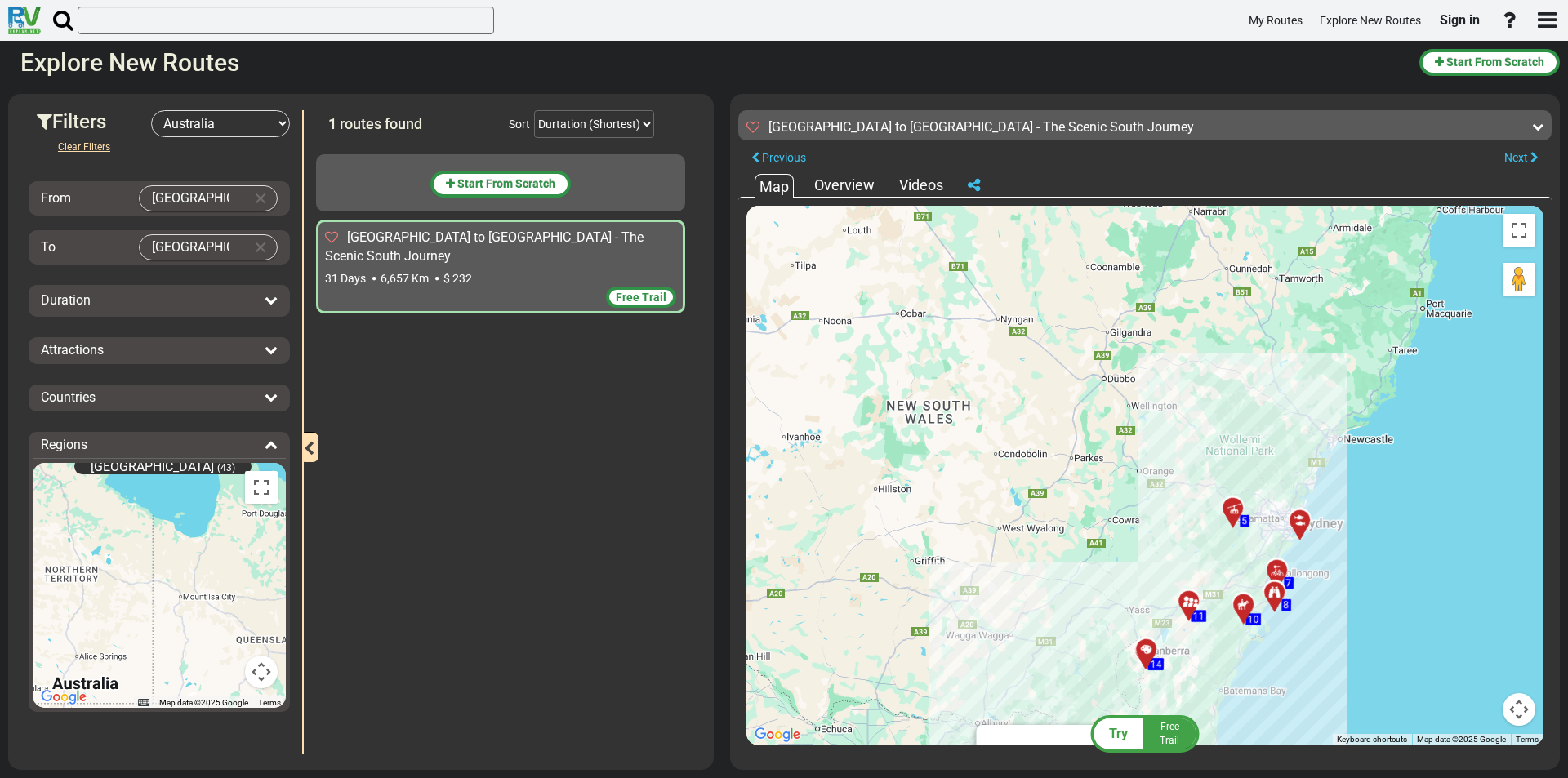
drag, startPoint x: 1382, startPoint y: 494, endPoint x: 1365, endPoint y: 589, distance: 96.5
click at [1365, 589] on div "To activate drag with keyboard, press Alt + Enter. Once in keyboard drag state,…" at bounding box center [1144, 475] width 797 height 540
